Goal: Task Accomplishment & Management: Use online tool/utility

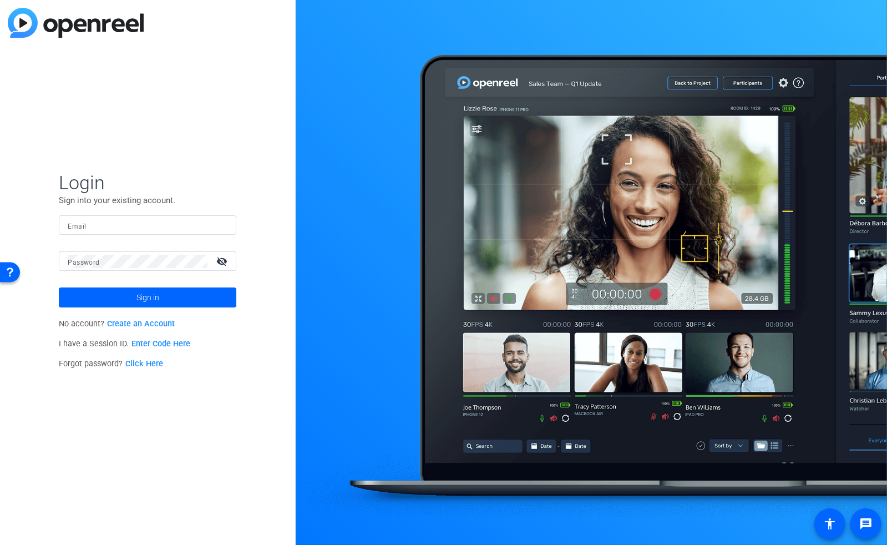
click at [150, 230] on input "Email" at bounding box center [148, 225] width 160 height 13
click at [162, 220] on input "Email" at bounding box center [148, 225] width 160 height 13
type input "[EMAIL_ADDRESS][DOMAIN_NAME]"
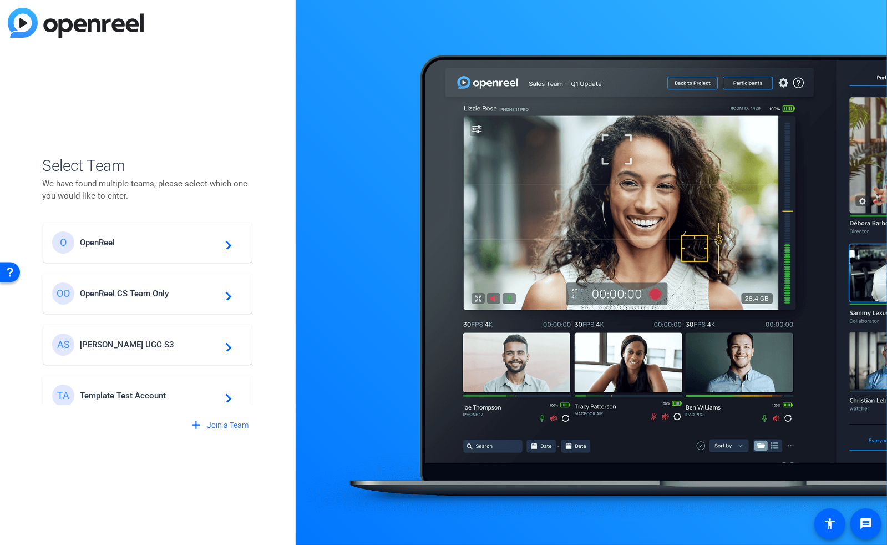
click at [144, 292] on span "OpenReel CS Team Only" at bounding box center [149, 294] width 139 height 10
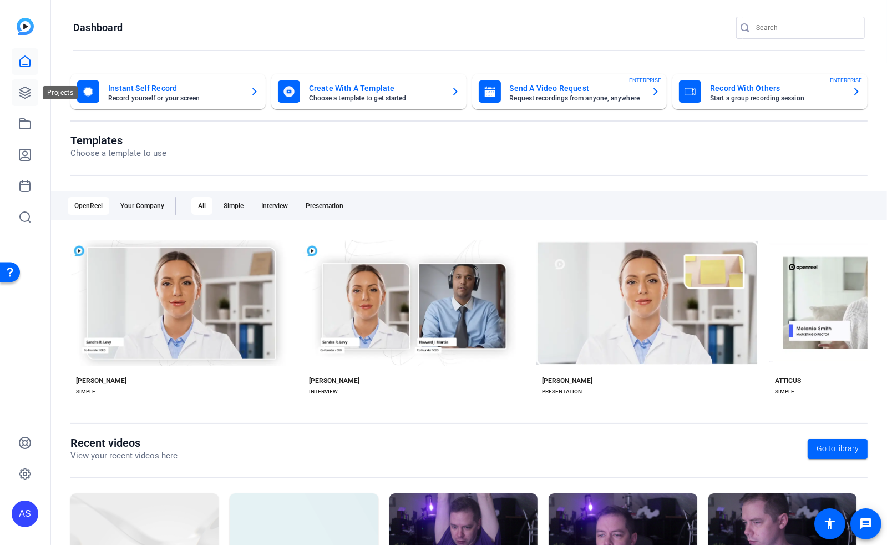
click at [23, 98] on icon at bounding box center [24, 92] width 13 height 13
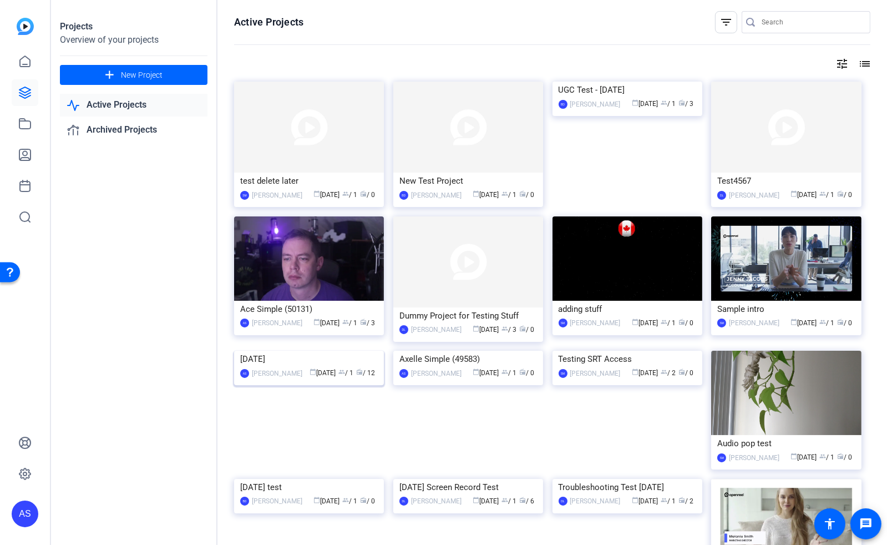
click at [281, 351] on img at bounding box center [309, 351] width 150 height 0
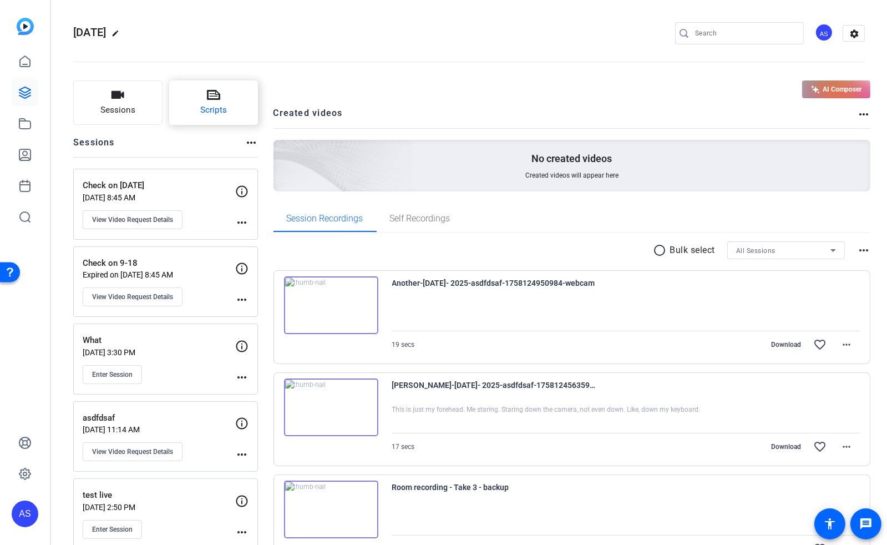
click at [206, 103] on button "Scripts" at bounding box center [213, 102] width 89 height 44
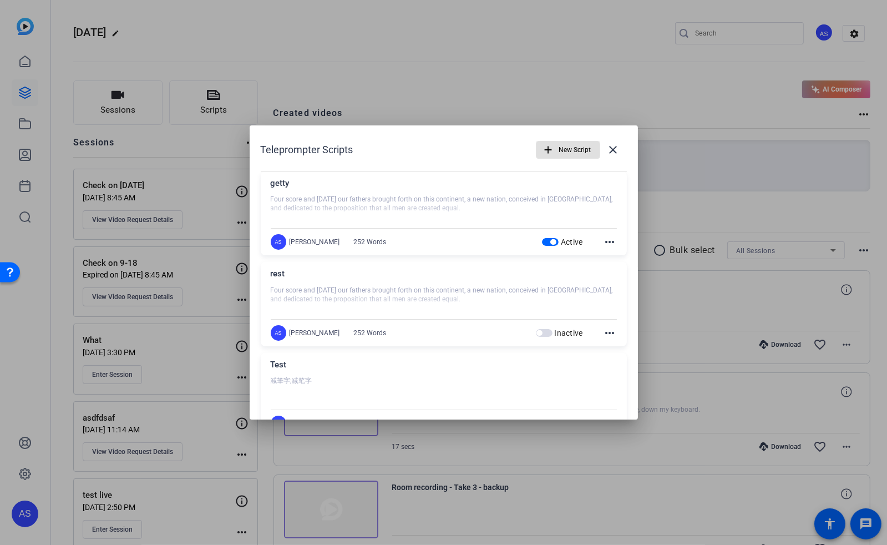
click at [567, 147] on span "New Script" at bounding box center [575, 149] width 32 height 21
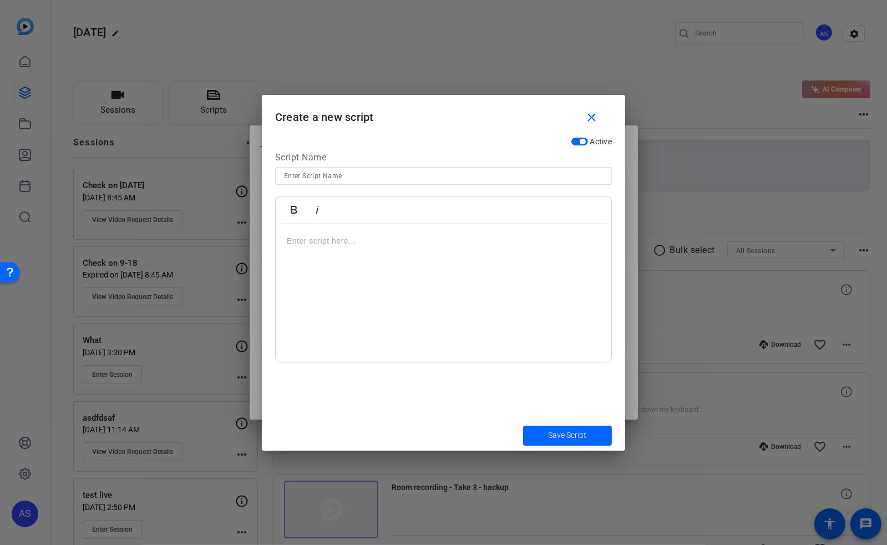
click at [361, 272] on div at bounding box center [444, 293] width 336 height 139
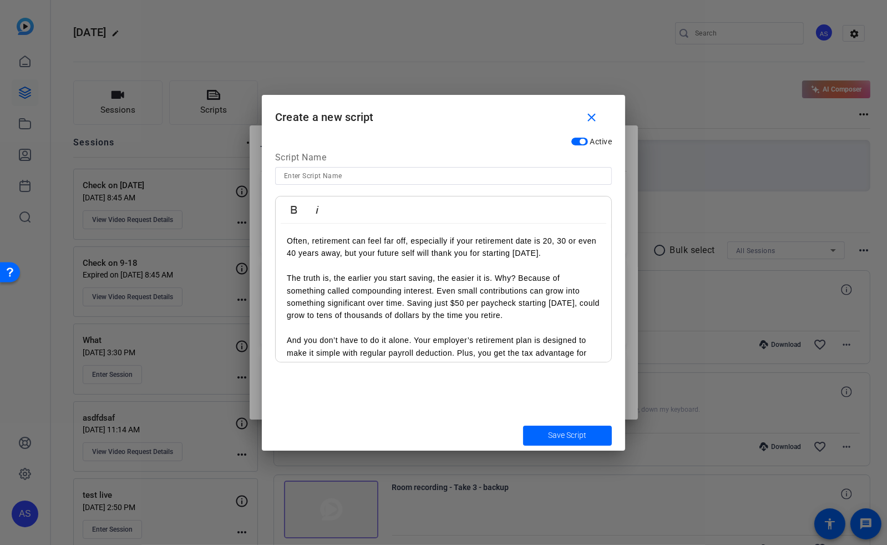
click at [345, 179] on input at bounding box center [443, 175] width 319 height 13
type input "Idea Decant"
click at [577, 435] on span "Save Script" at bounding box center [568, 436] width 38 height 12
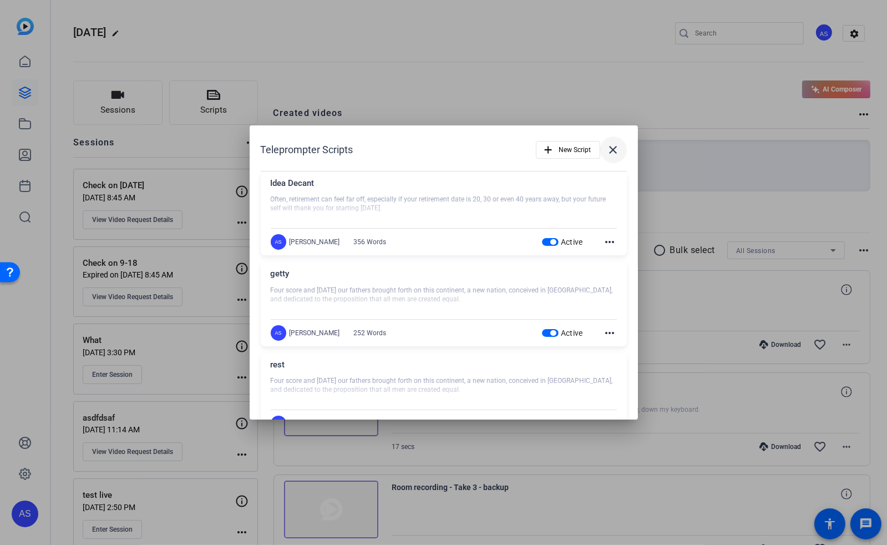
click at [608, 148] on mat-icon "close" at bounding box center [613, 149] width 13 height 13
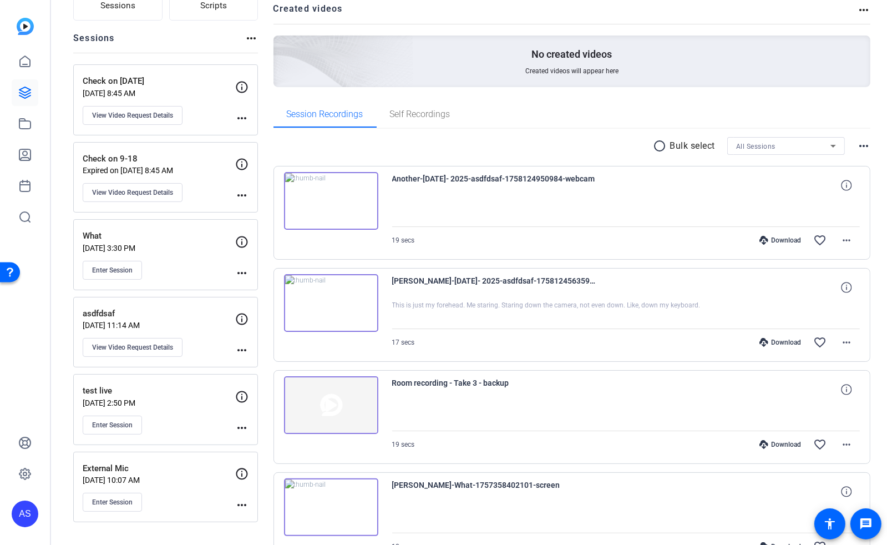
scroll to position [148, 0]
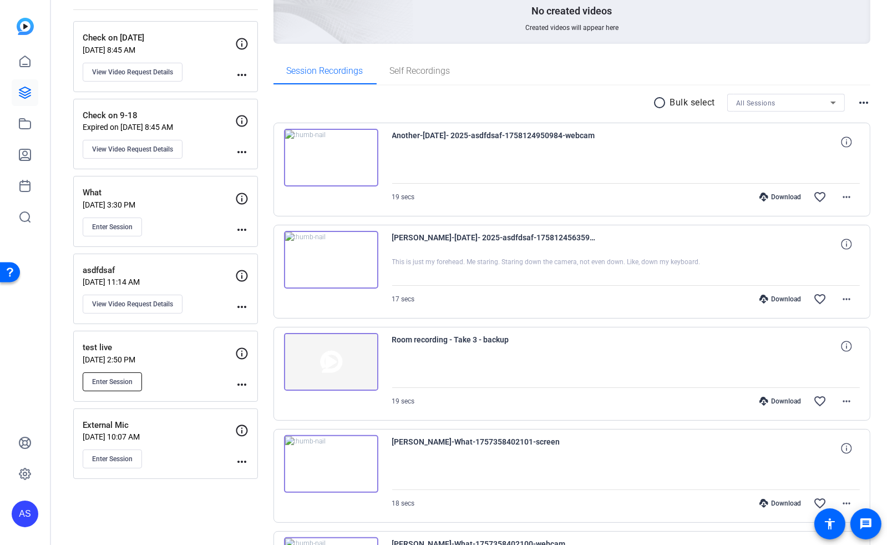
click at [108, 382] on span "Enter Session" at bounding box center [112, 381] width 41 height 9
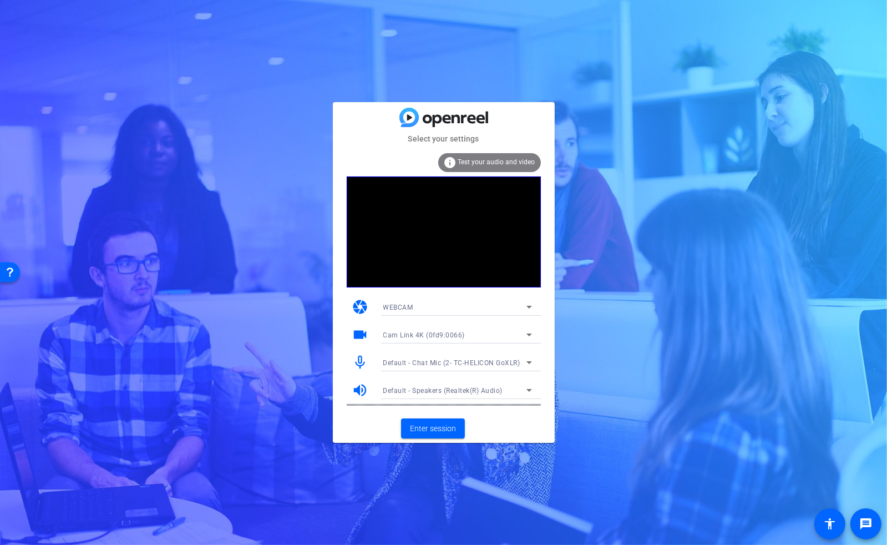
click at [497, 337] on div "Cam Link 4K (0fd9:0066)" at bounding box center [454, 335] width 143 height 14
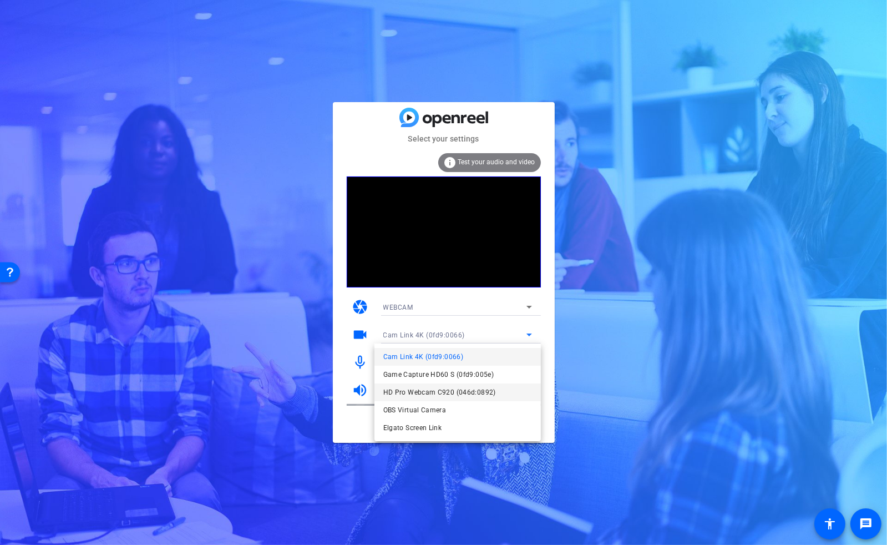
click at [433, 392] on span "HD Pro Webcam C920 (046d:0892)" at bounding box center [439, 392] width 113 height 13
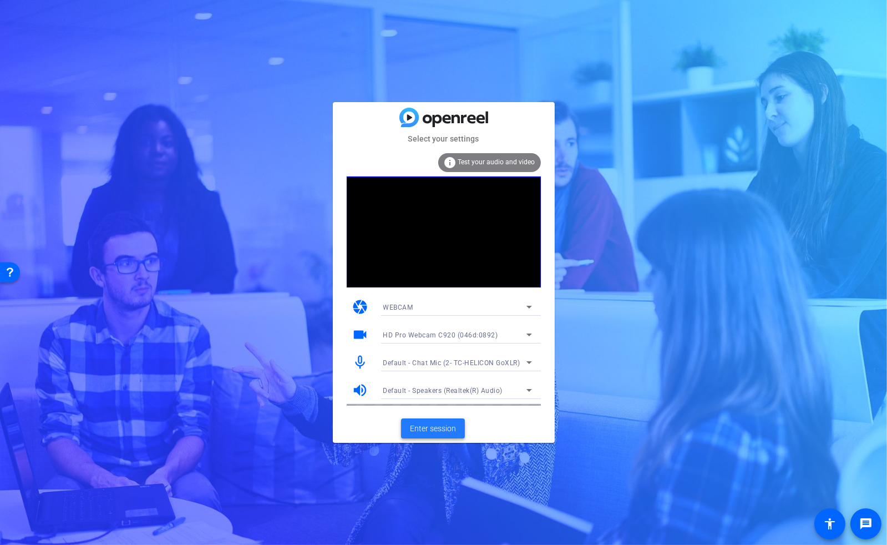
click at [430, 430] on span "Enter session" at bounding box center [433, 429] width 46 height 12
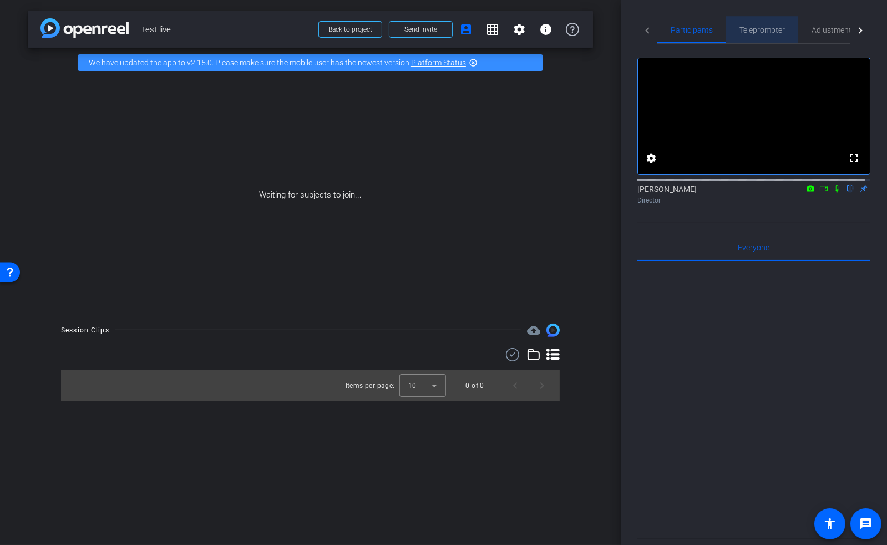
click at [770, 29] on span "Teleprompter" at bounding box center [763, 30] width 46 height 8
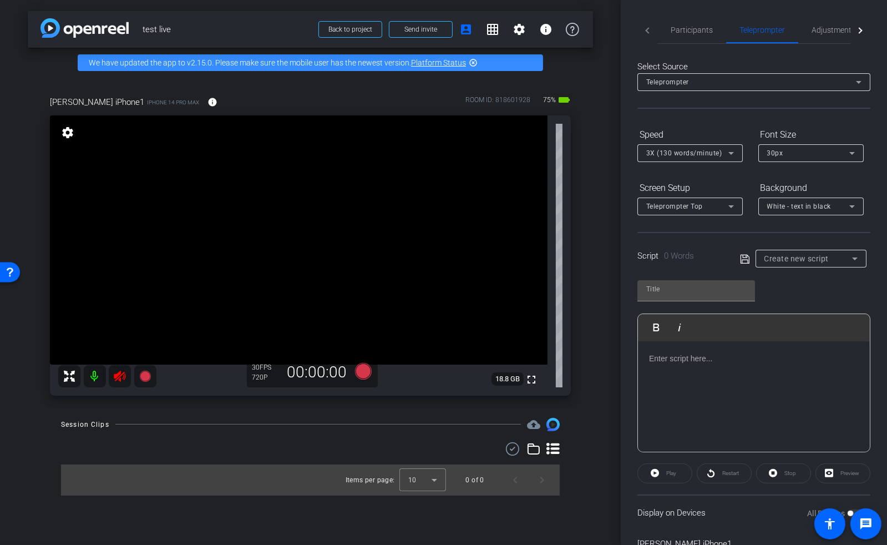
click at [98, 374] on mat-icon at bounding box center [95, 376] width 22 height 22
click at [702, 28] on span "Participants" at bounding box center [692, 30] width 42 height 8
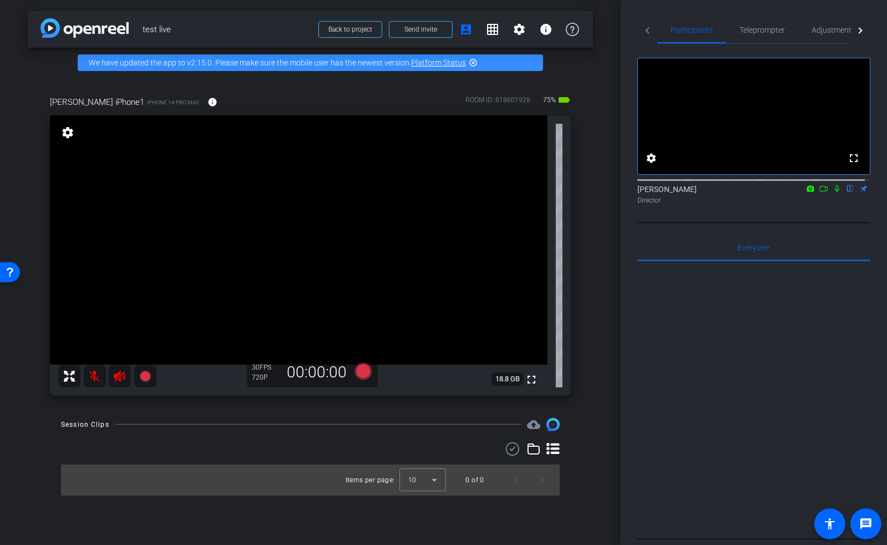
click at [833, 193] on icon at bounding box center [837, 189] width 9 height 8
click at [757, 30] on span "Teleprompter" at bounding box center [763, 30] width 46 height 8
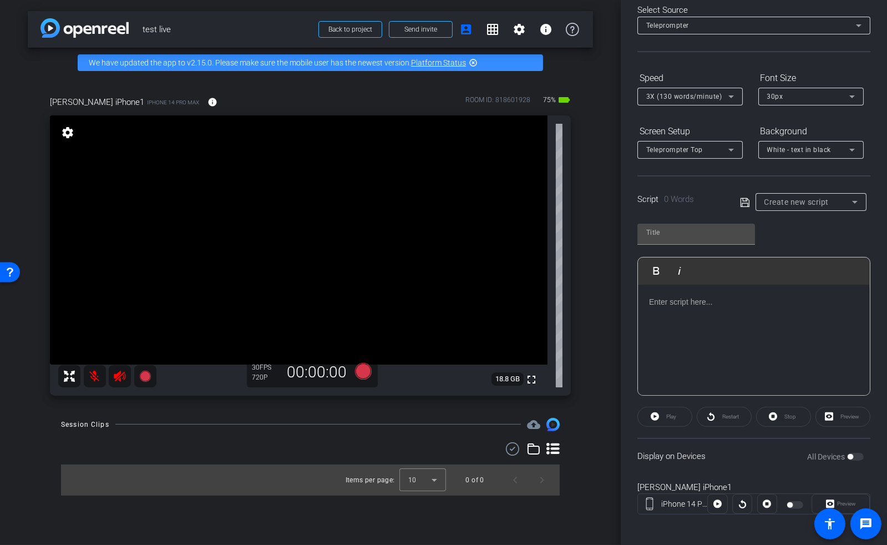
scroll to position [60, 0]
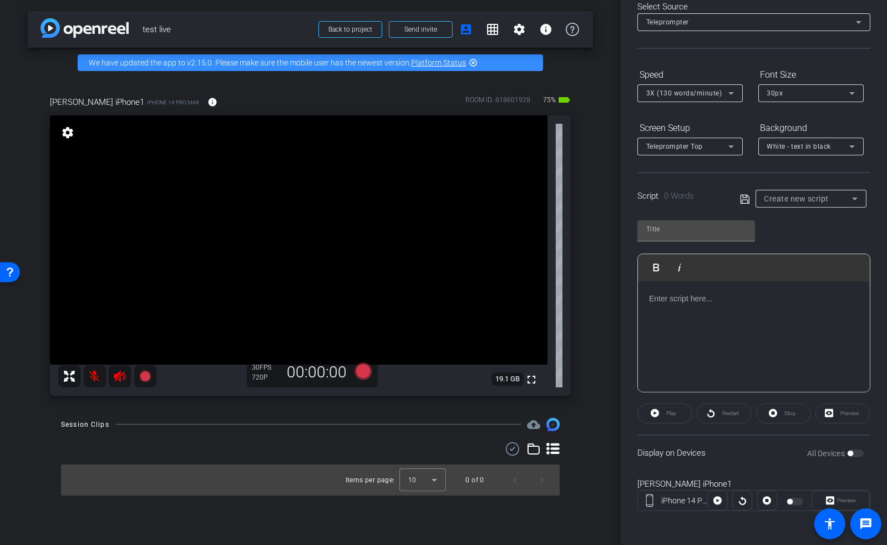
click at [798, 204] on div "Create new script" at bounding box center [811, 199] width 93 height 18
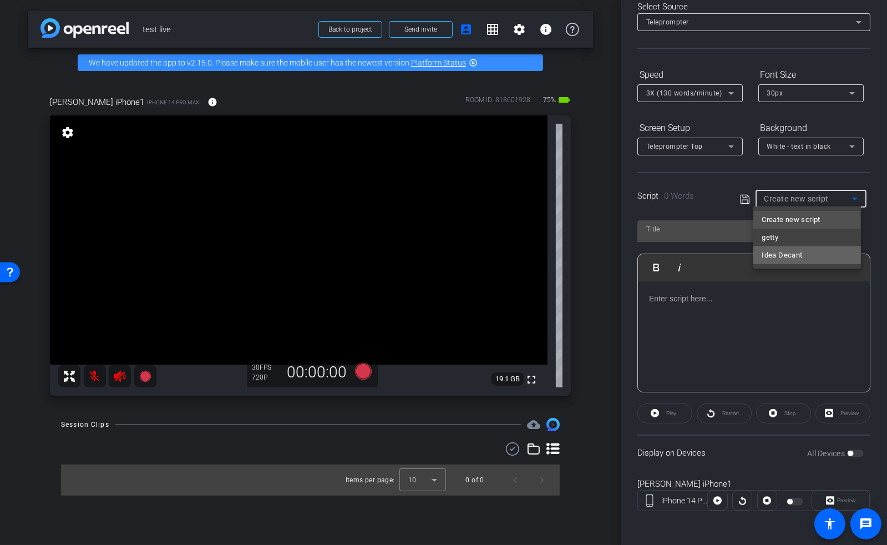
click at [791, 251] on span "Idea Decant" at bounding box center [783, 255] width 41 height 13
type input "Idea Decant"
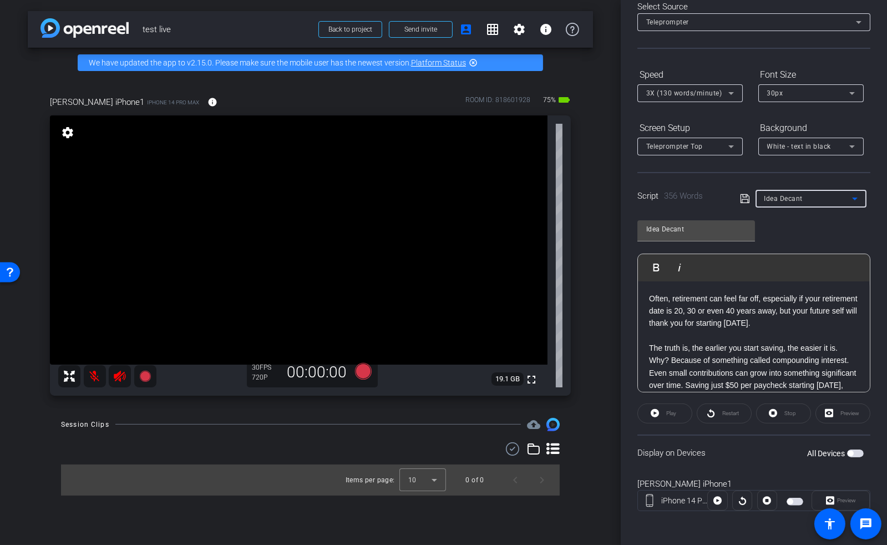
click at [848, 451] on span "button" at bounding box center [851, 454] width 6 height 6
click at [662, 411] on span at bounding box center [665, 413] width 54 height 27
click at [659, 408] on span at bounding box center [665, 413] width 55 height 27
click at [795, 499] on span "button" at bounding box center [798, 502] width 6 height 6
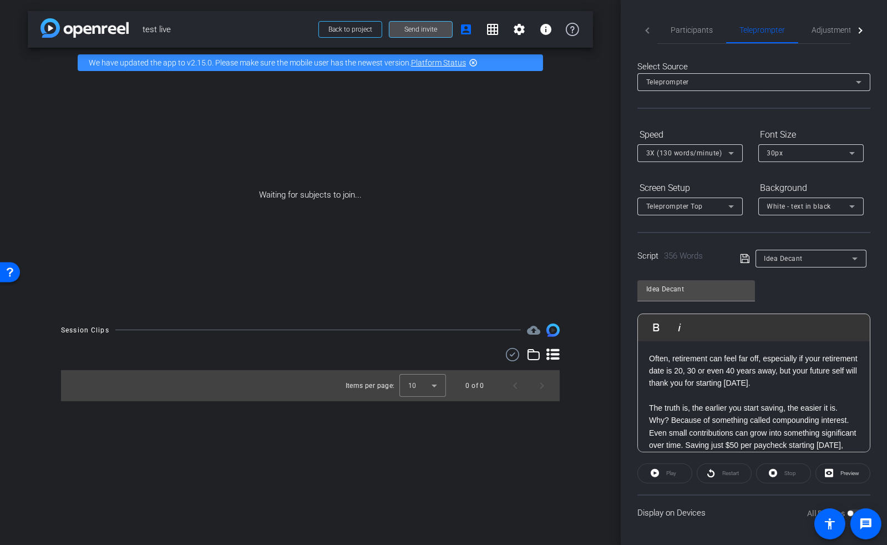
click at [423, 24] on span at bounding box center [421, 29] width 63 height 27
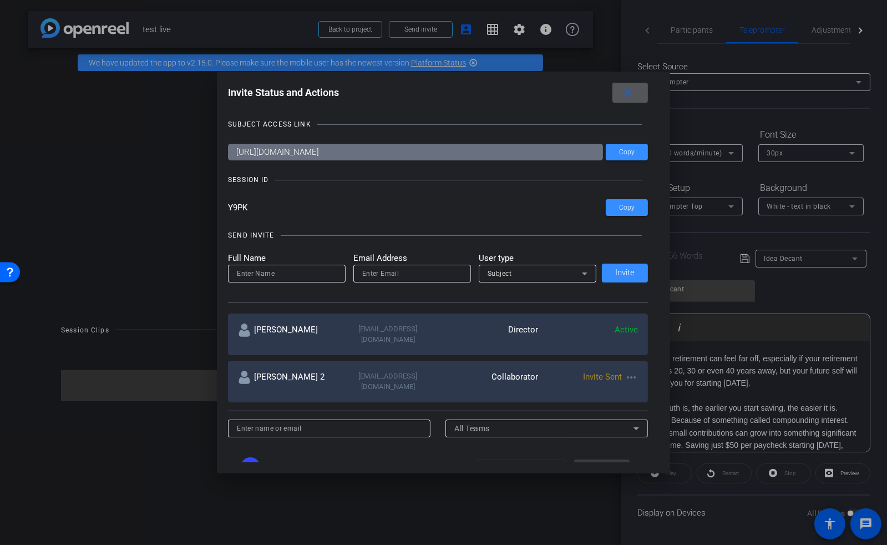
click at [629, 84] on span at bounding box center [631, 92] width 36 height 27
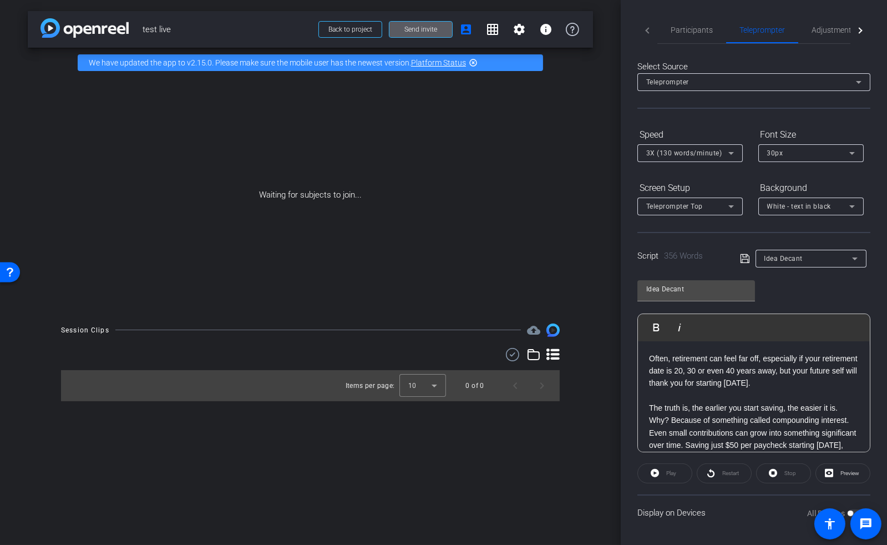
scroll to position [60, 0]
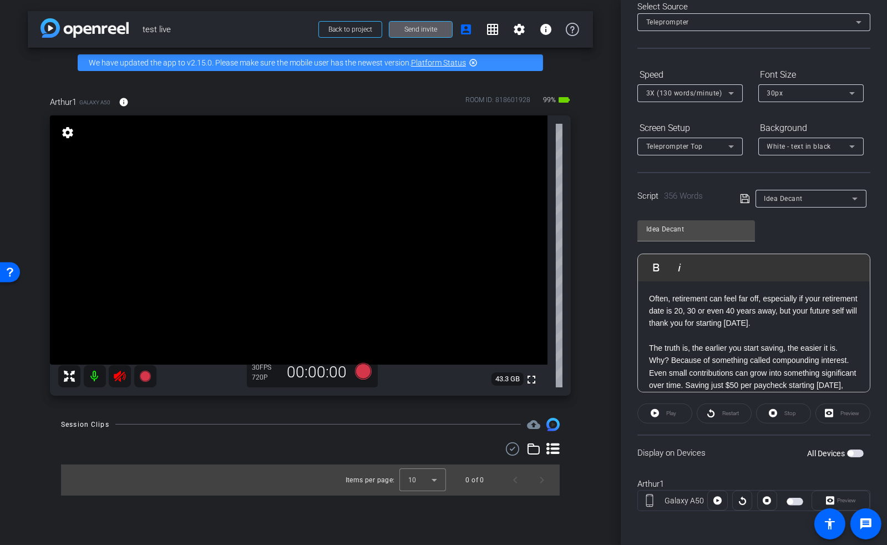
click at [94, 373] on mat-icon at bounding box center [95, 376] width 22 height 22
click at [855, 451] on span "button" at bounding box center [855, 454] width 17 height 8
click at [664, 420] on span at bounding box center [665, 413] width 54 height 27
click at [663, 414] on span "Pause" at bounding box center [671, 414] width 18 height 16
click at [528, 28] on span at bounding box center [519, 29] width 27 height 27
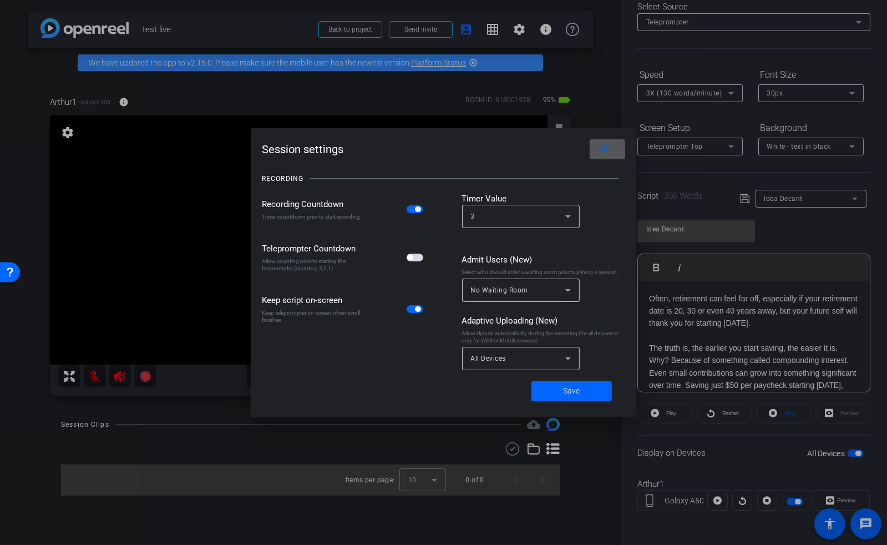
click at [414, 208] on span "button" at bounding box center [415, 209] width 17 height 8
click at [603, 152] on mat-icon "close" at bounding box center [606, 149] width 14 height 14
click at [574, 391] on span "Save" at bounding box center [572, 391] width 17 height 12
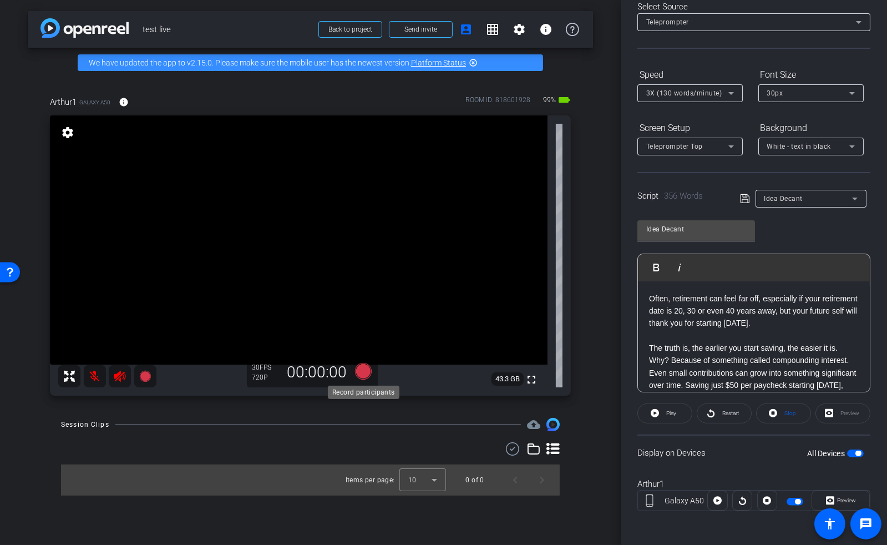
click at [367, 372] on icon at bounding box center [363, 370] width 17 height 17
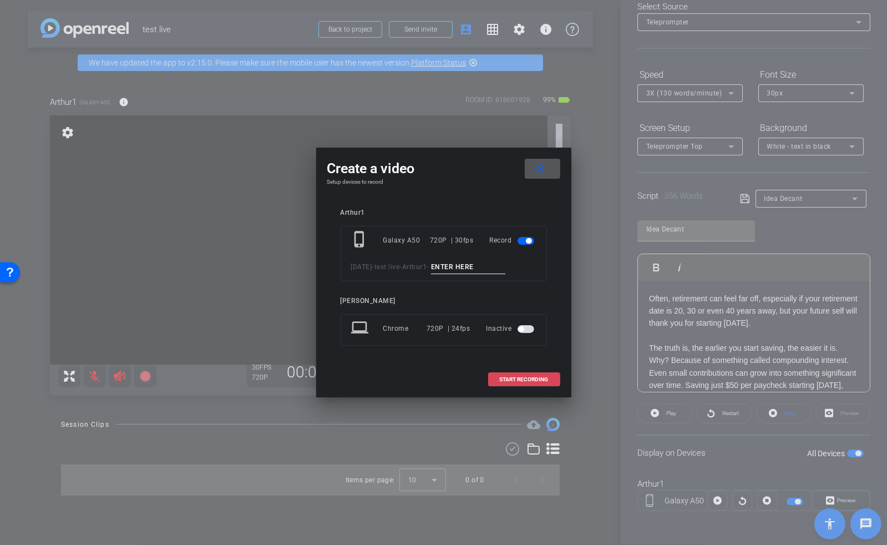
click at [535, 382] on span "START RECORDING" at bounding box center [524, 380] width 49 height 6
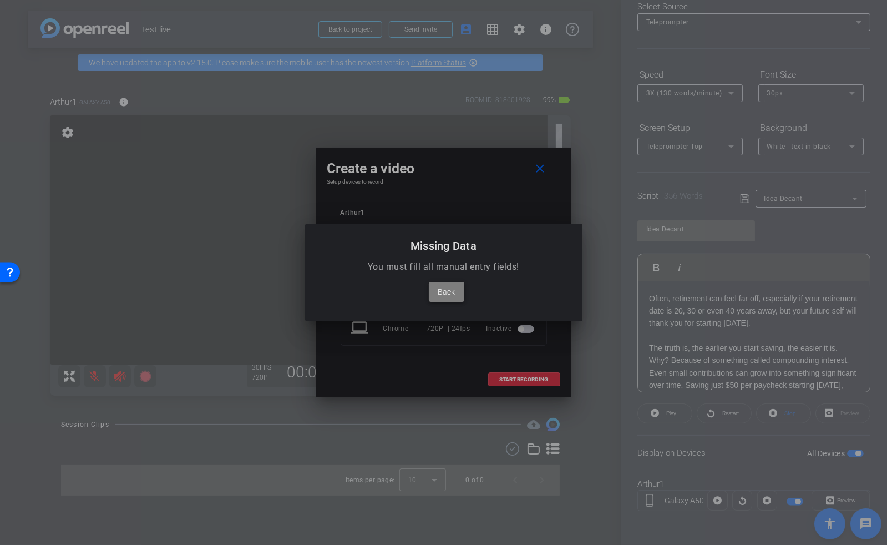
click at [453, 295] on span "Back" at bounding box center [446, 291] width 17 height 13
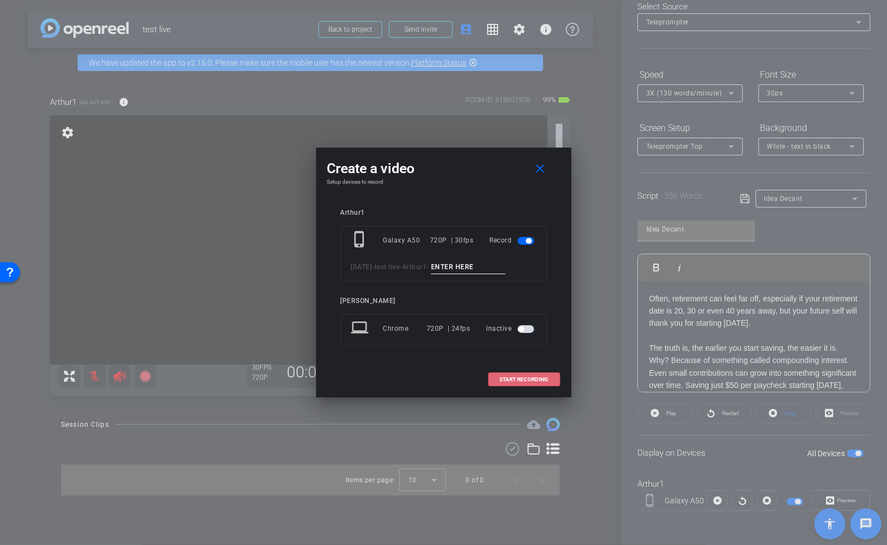
click at [431, 274] on input at bounding box center [468, 267] width 74 height 14
type input "test"
click at [513, 379] on span at bounding box center [524, 379] width 71 height 27
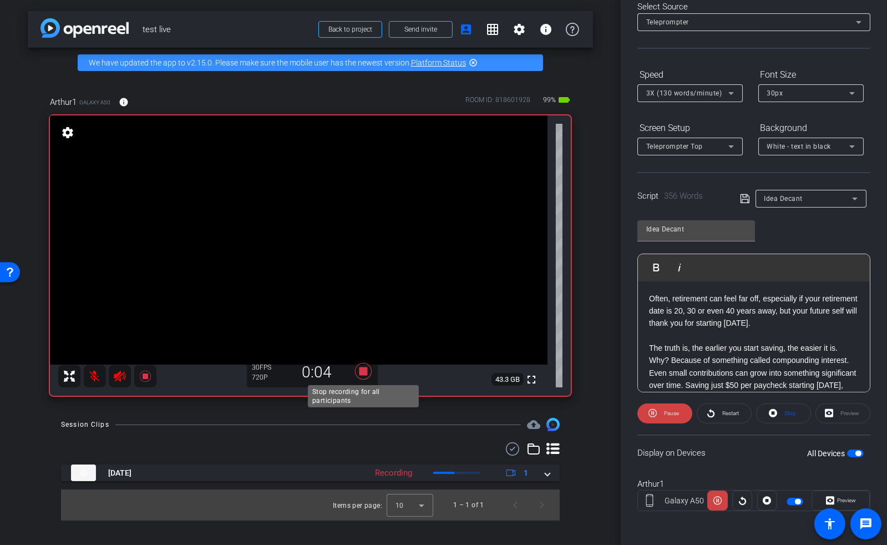
click at [363, 368] on icon at bounding box center [363, 371] width 17 height 17
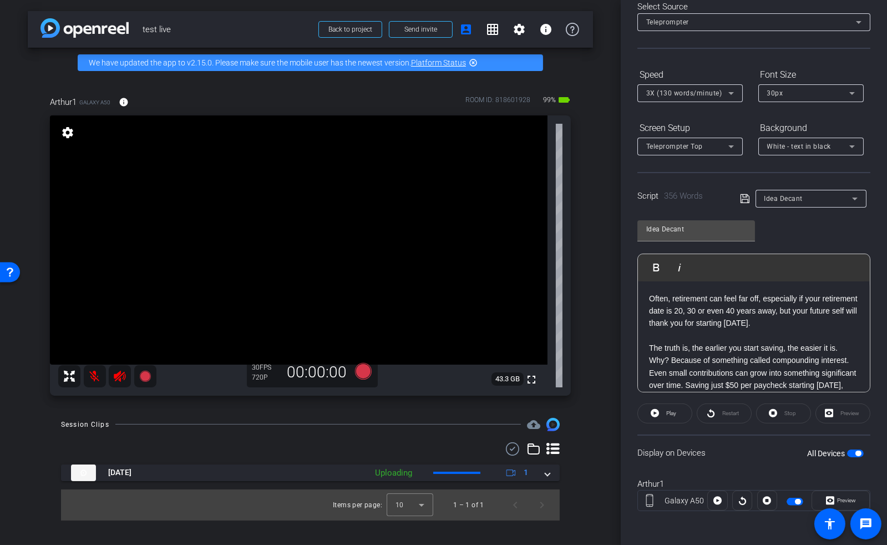
click at [781, 415] on div "Stop" at bounding box center [783, 413] width 55 height 20
click at [362, 372] on icon at bounding box center [363, 370] width 17 height 17
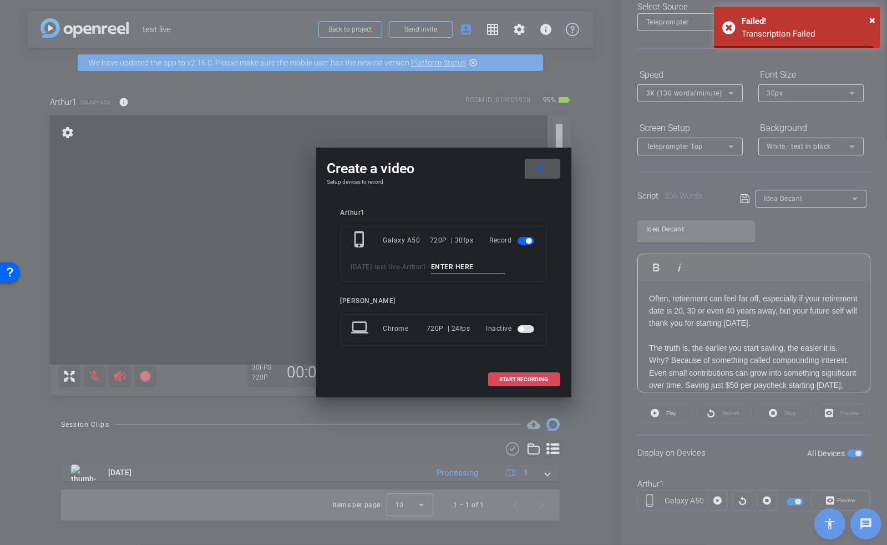
click at [535, 390] on span at bounding box center [524, 379] width 71 height 27
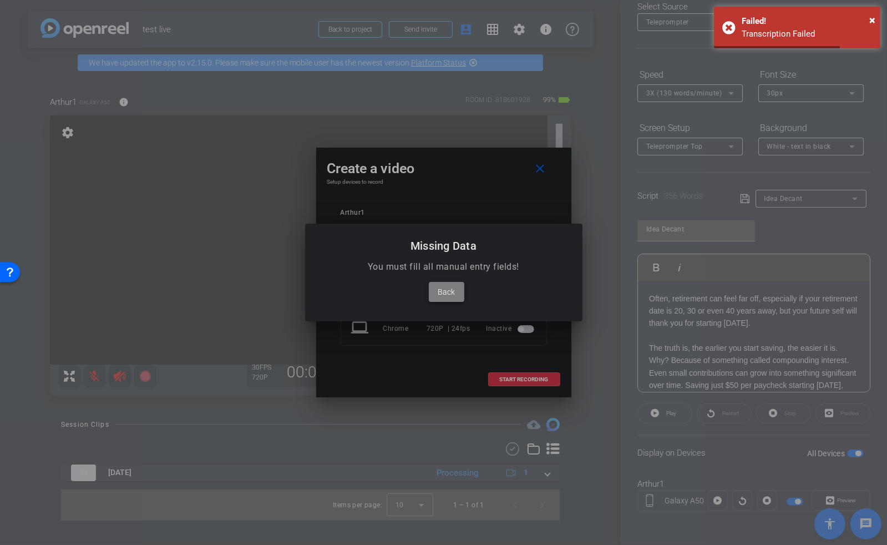
click at [441, 285] on span at bounding box center [447, 292] width 36 height 27
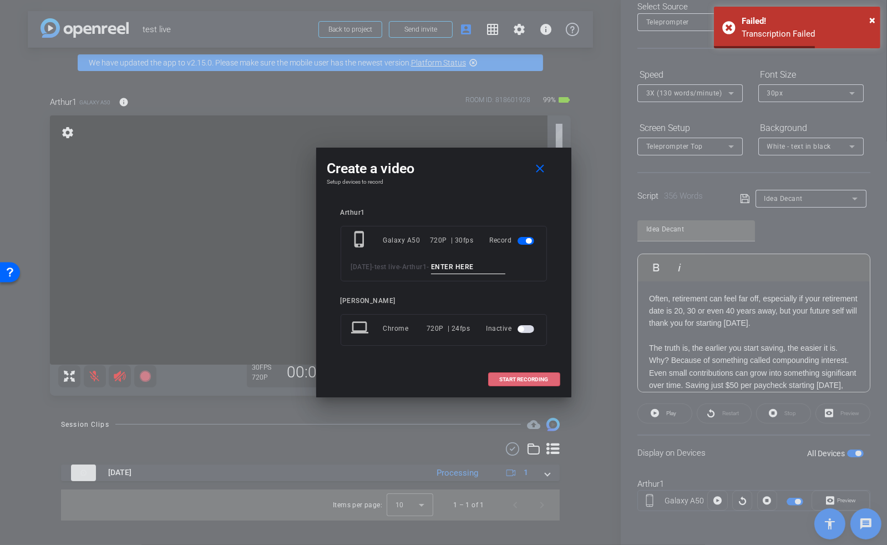
click at [431, 272] on input at bounding box center [468, 267] width 74 height 14
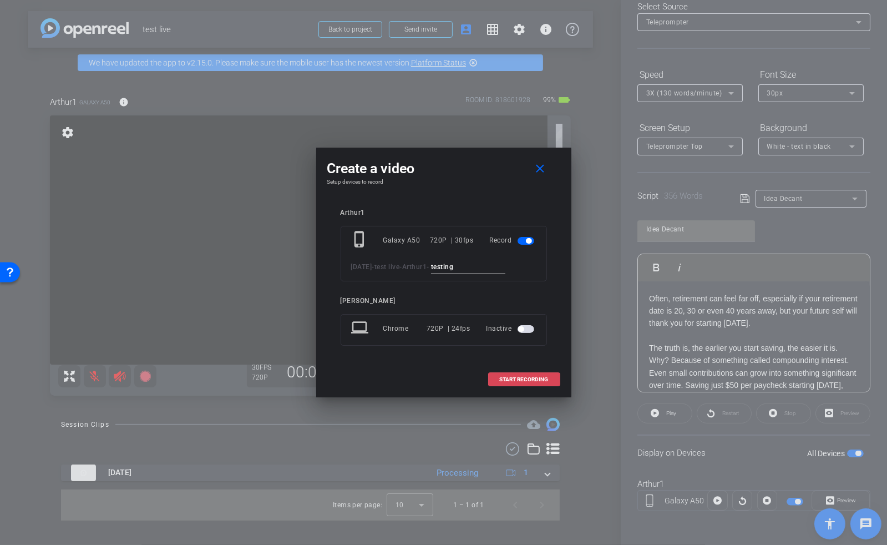
type input "testing"
click at [539, 382] on span "START RECORDING" at bounding box center [524, 380] width 49 height 6
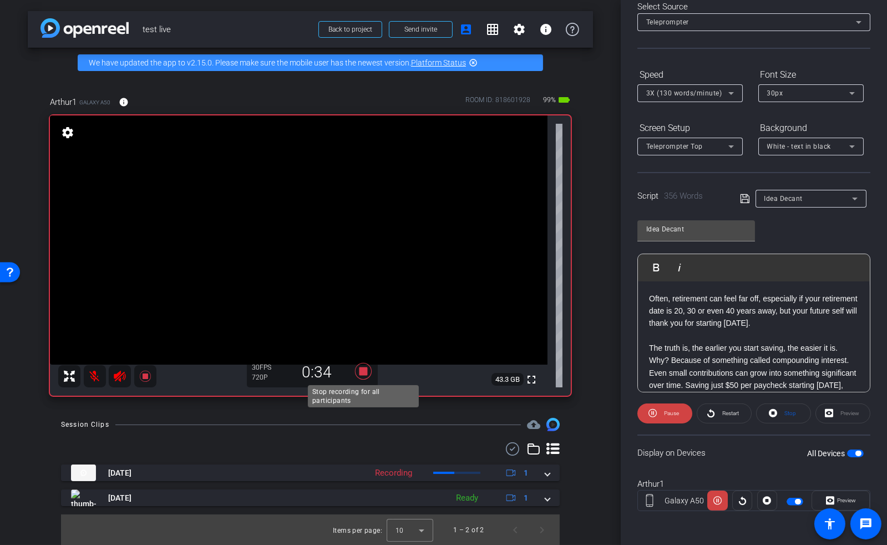
click at [361, 369] on icon at bounding box center [363, 371] width 17 height 17
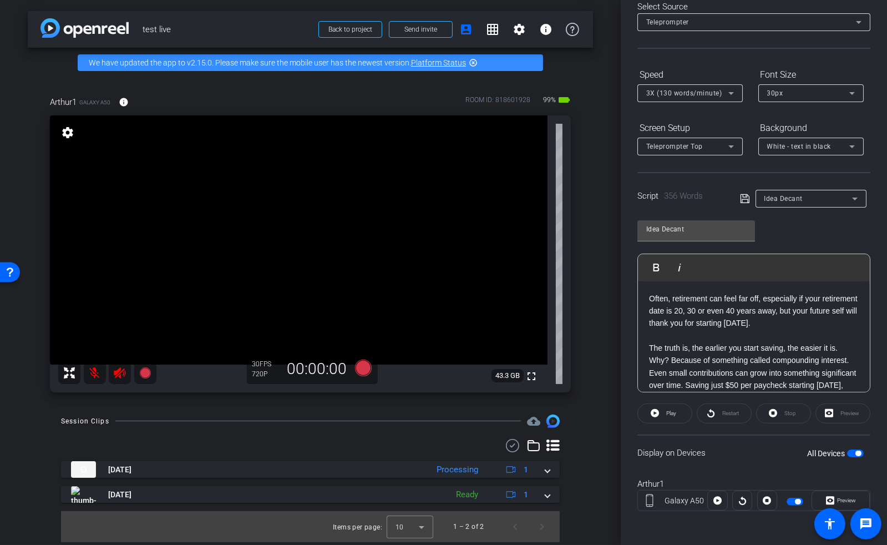
click at [855, 456] on div "All Devices" at bounding box center [835, 453] width 57 height 11
click at [856, 452] on span "button" at bounding box center [859, 454] width 6 height 6
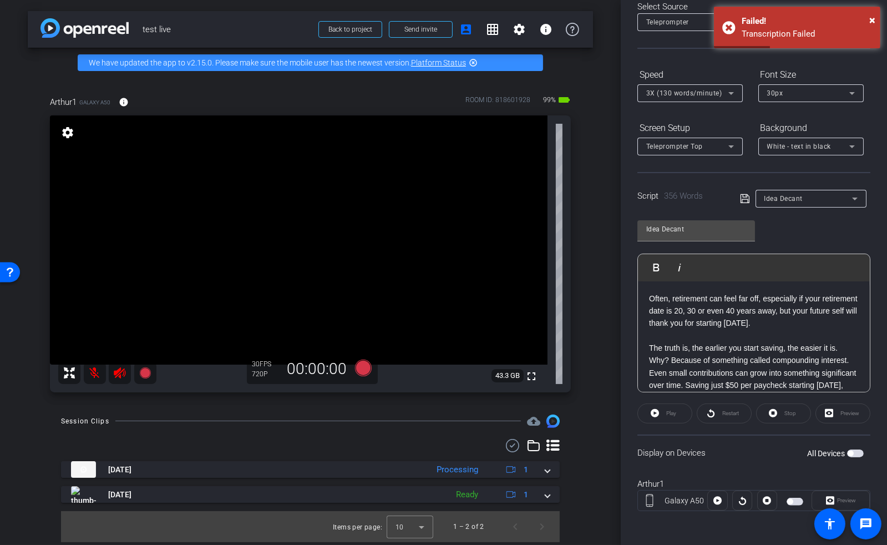
scroll to position [0, 0]
